Goal: Transaction & Acquisition: Purchase product/service

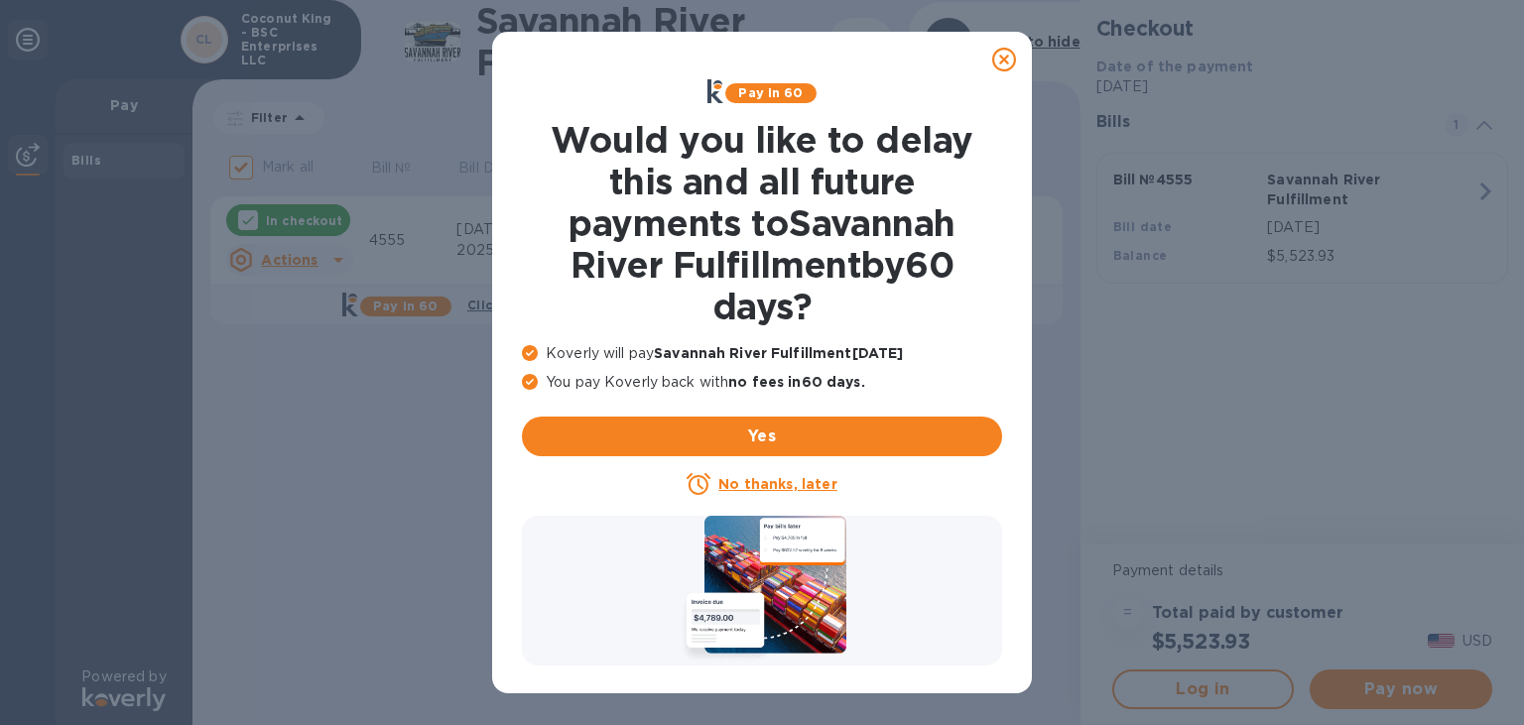
click at [792, 486] on u "No thanks, later" at bounding box center [778, 484] width 118 height 16
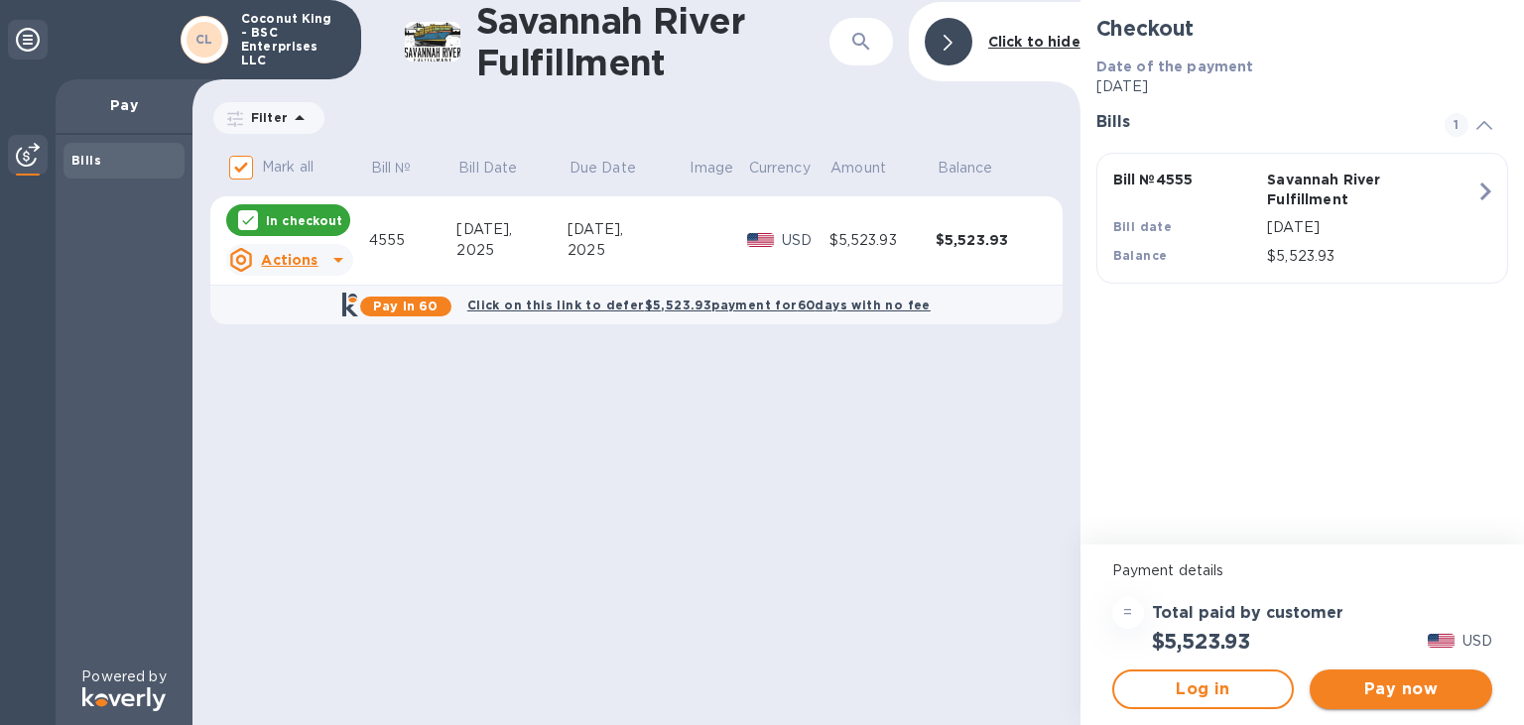
click at [1394, 690] on span "Pay now" at bounding box center [1401, 690] width 151 height 24
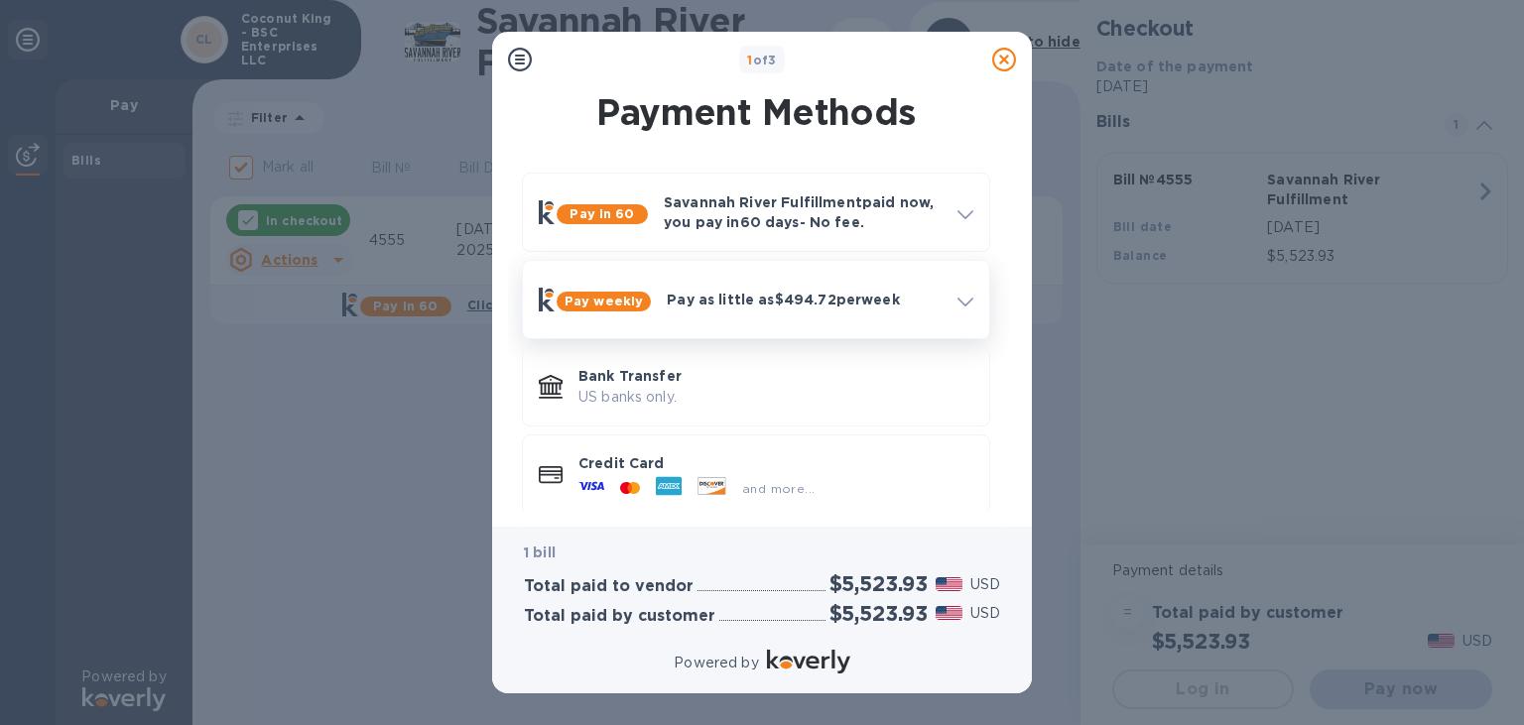
scroll to position [18, 0]
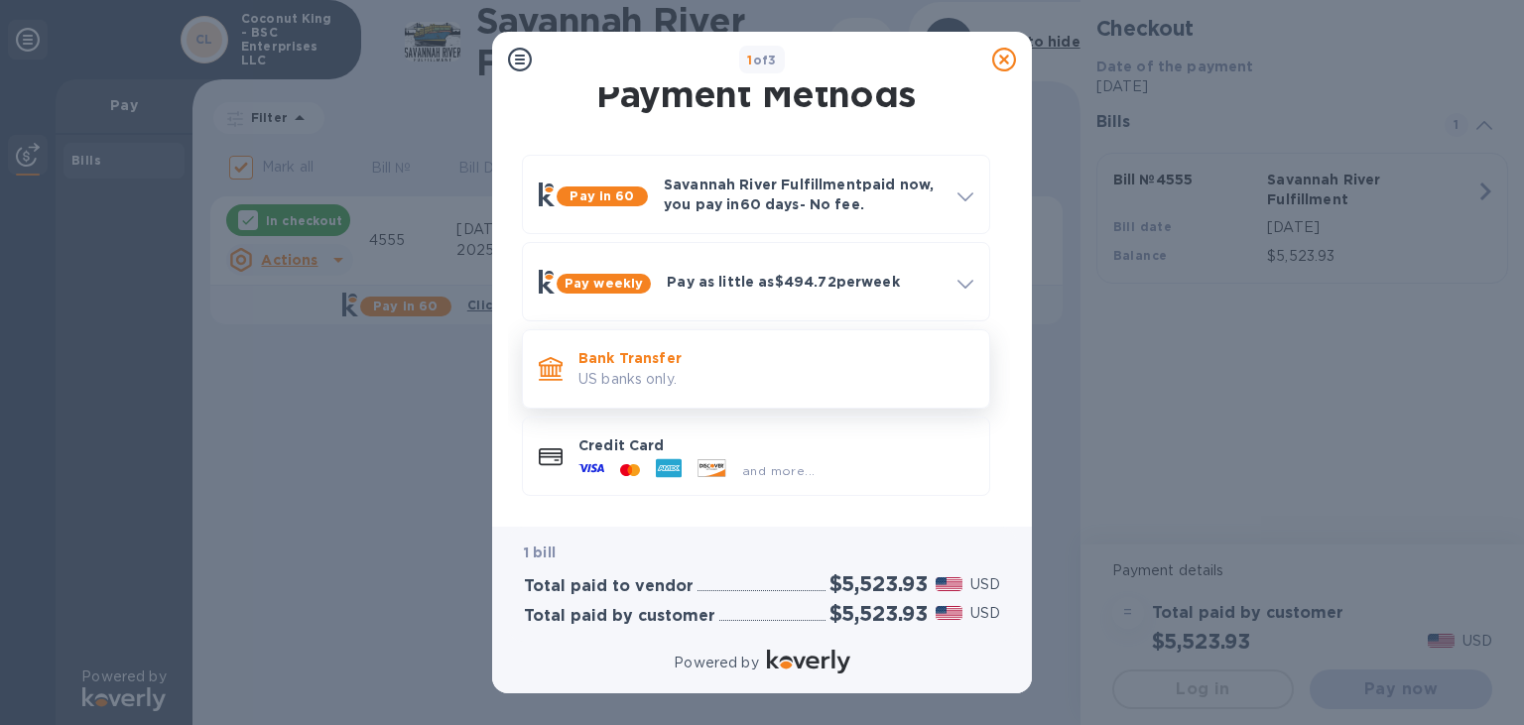
click at [700, 367] on p "Bank Transfer" at bounding box center [776, 358] width 395 height 20
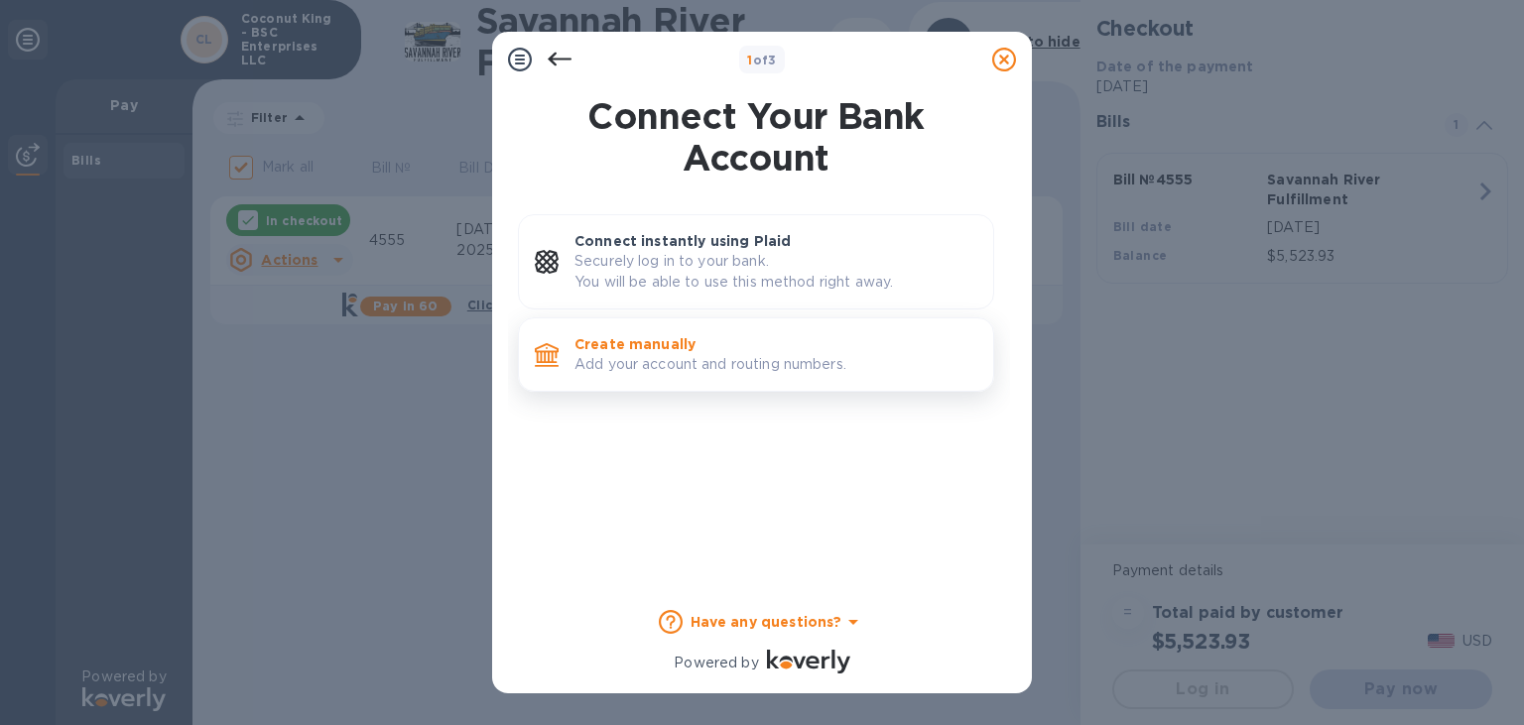
click at [747, 367] on p "Add your account and routing numbers." at bounding box center [776, 364] width 403 height 21
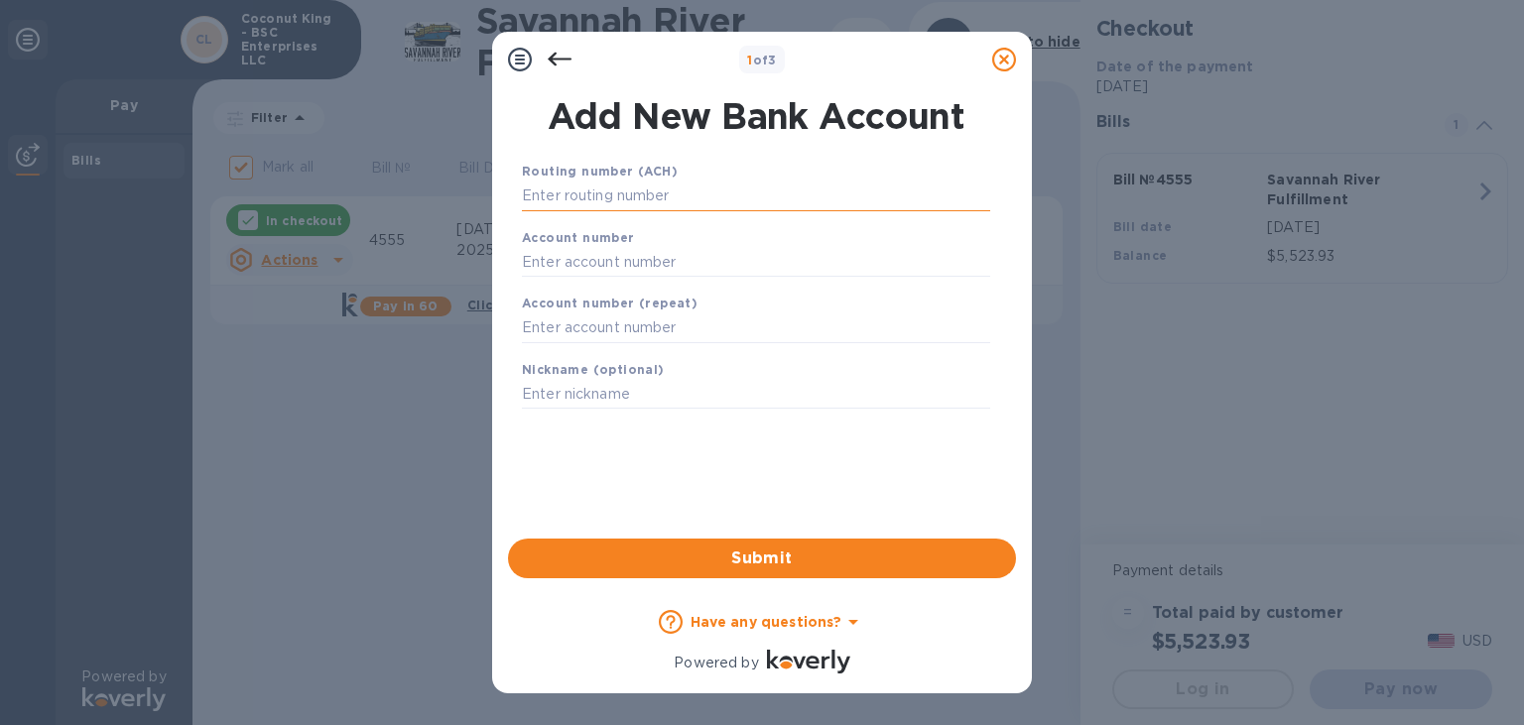
click at [603, 206] on input "text" at bounding box center [756, 197] width 468 height 30
paste input "021000021"
type input "021000021"
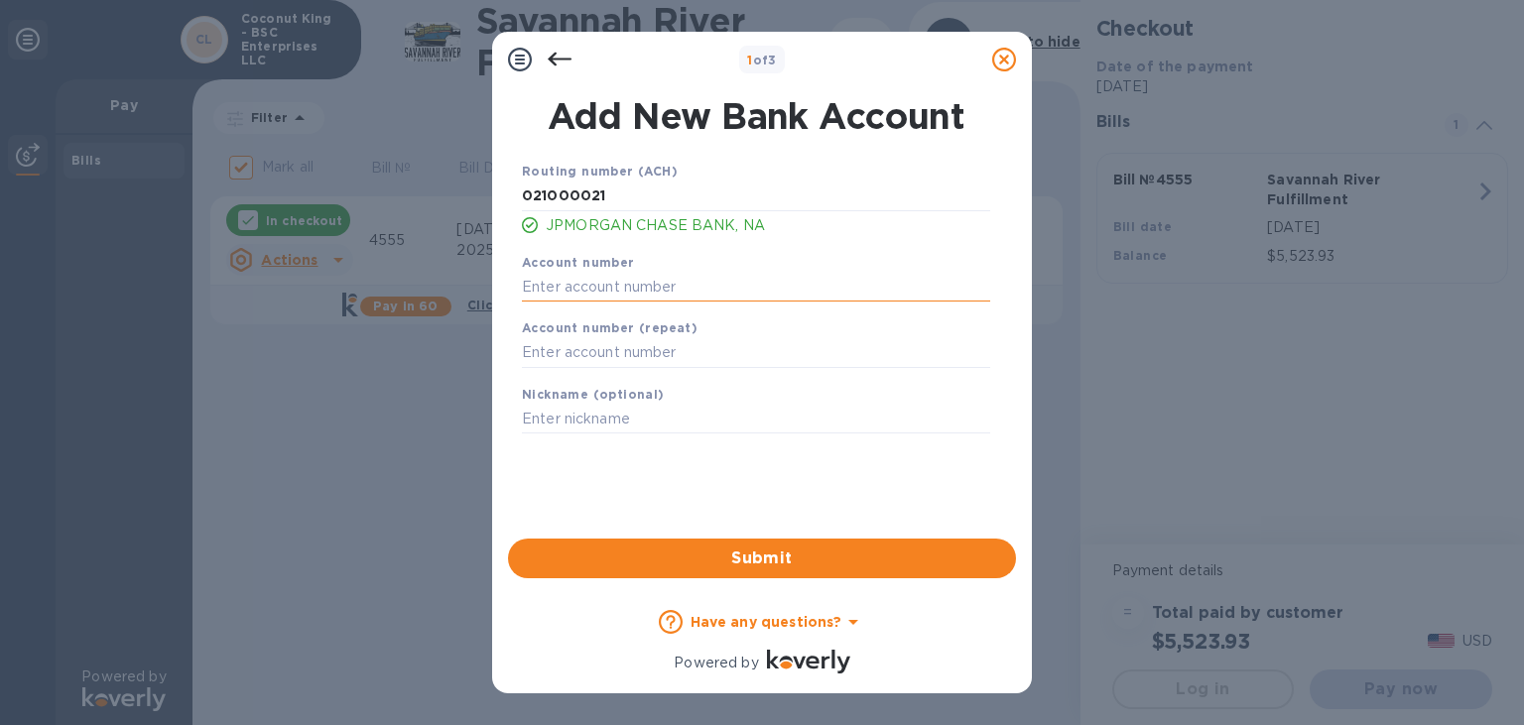
click at [597, 282] on input "text" at bounding box center [756, 287] width 468 height 30
paste input "566735182"
type input "566735182"
click at [572, 345] on input "text" at bounding box center [756, 353] width 468 height 30
paste input "566735182"
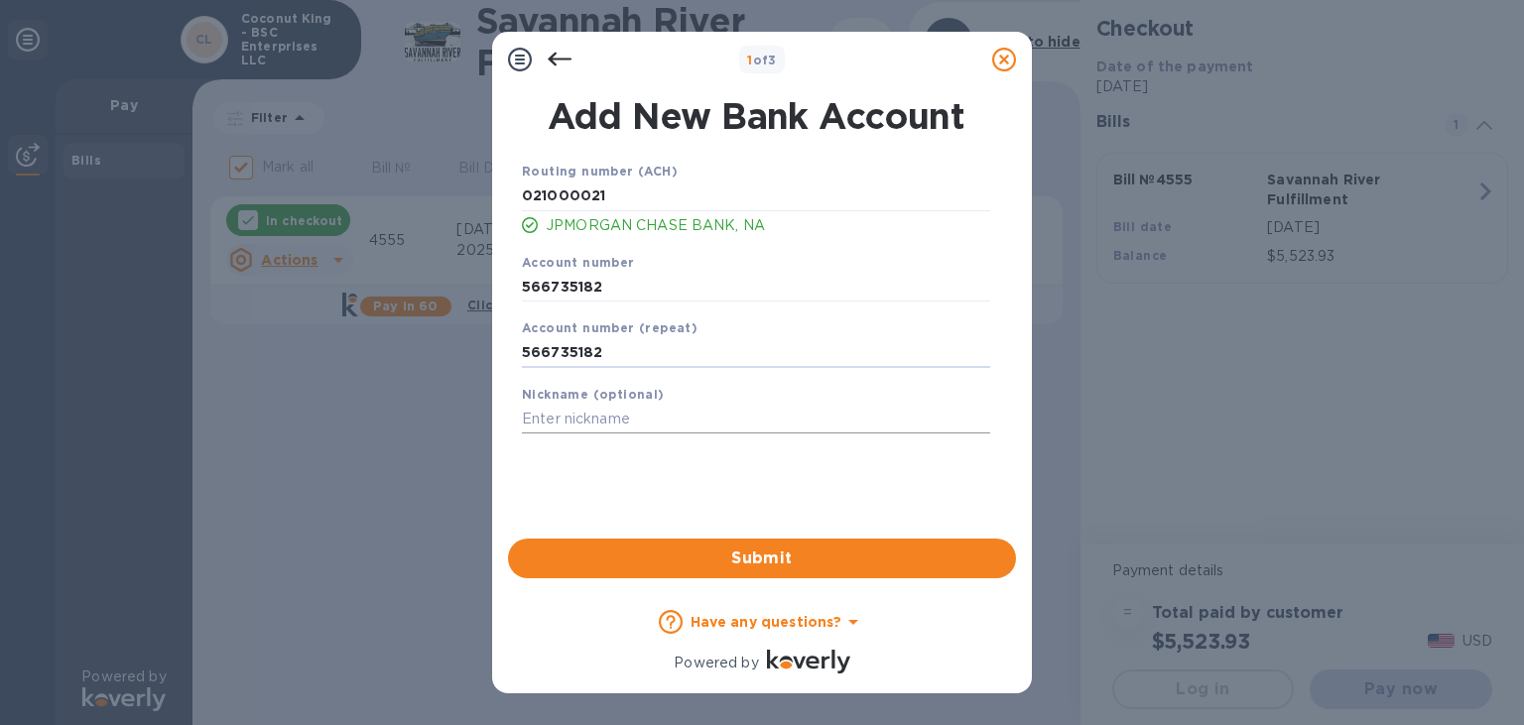
type input "566735182"
click at [568, 415] on input "text" at bounding box center [756, 420] width 468 height 30
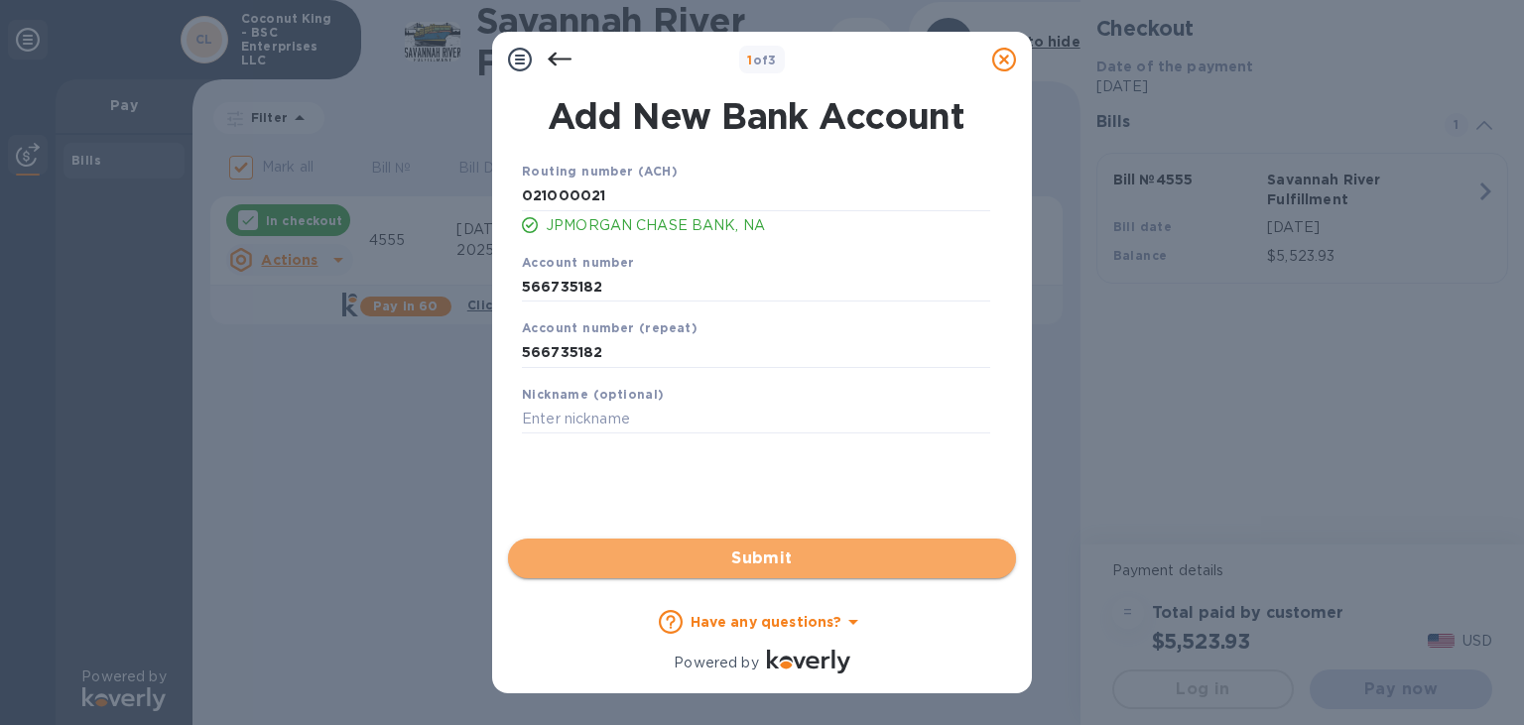
click at [756, 558] on span "Submit" at bounding box center [762, 559] width 476 height 24
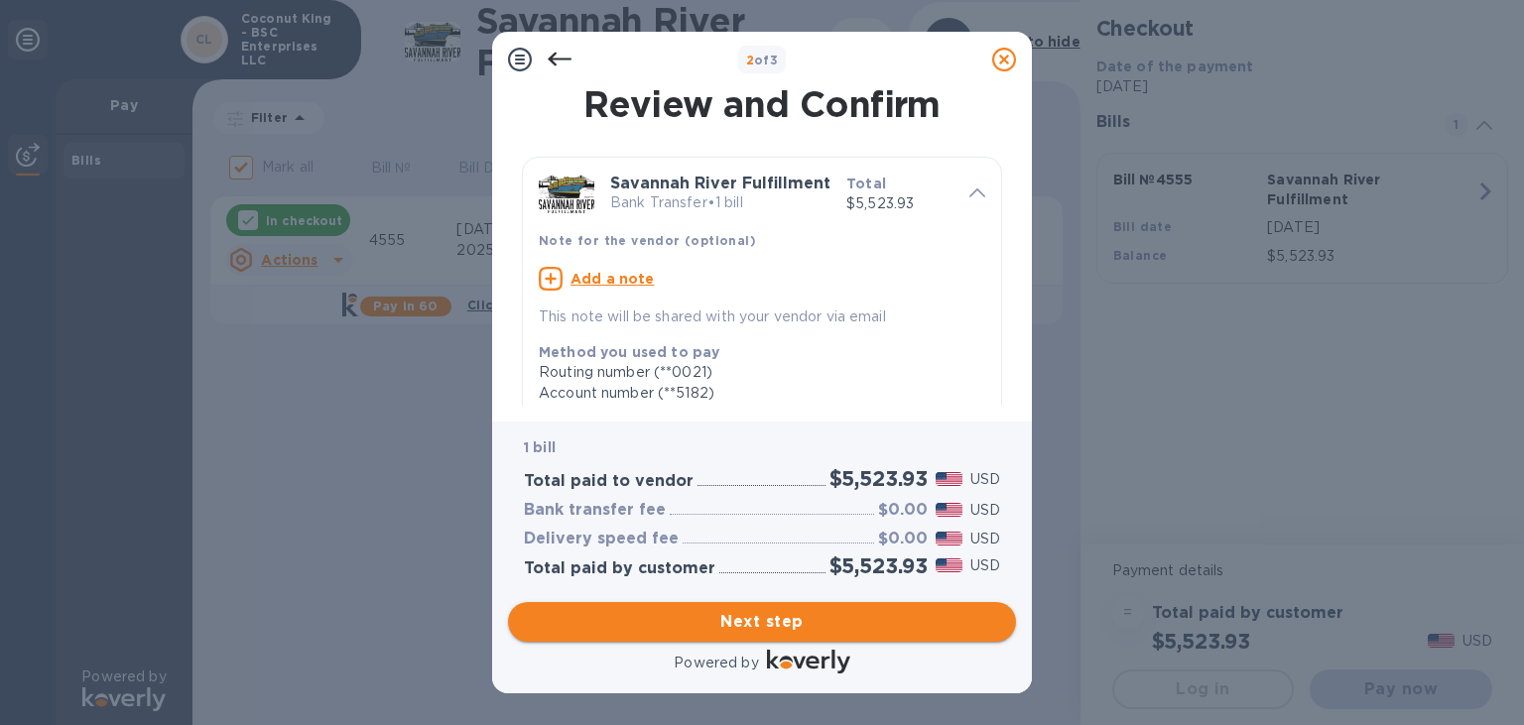
click at [740, 610] on span "Next step" at bounding box center [762, 622] width 476 height 24
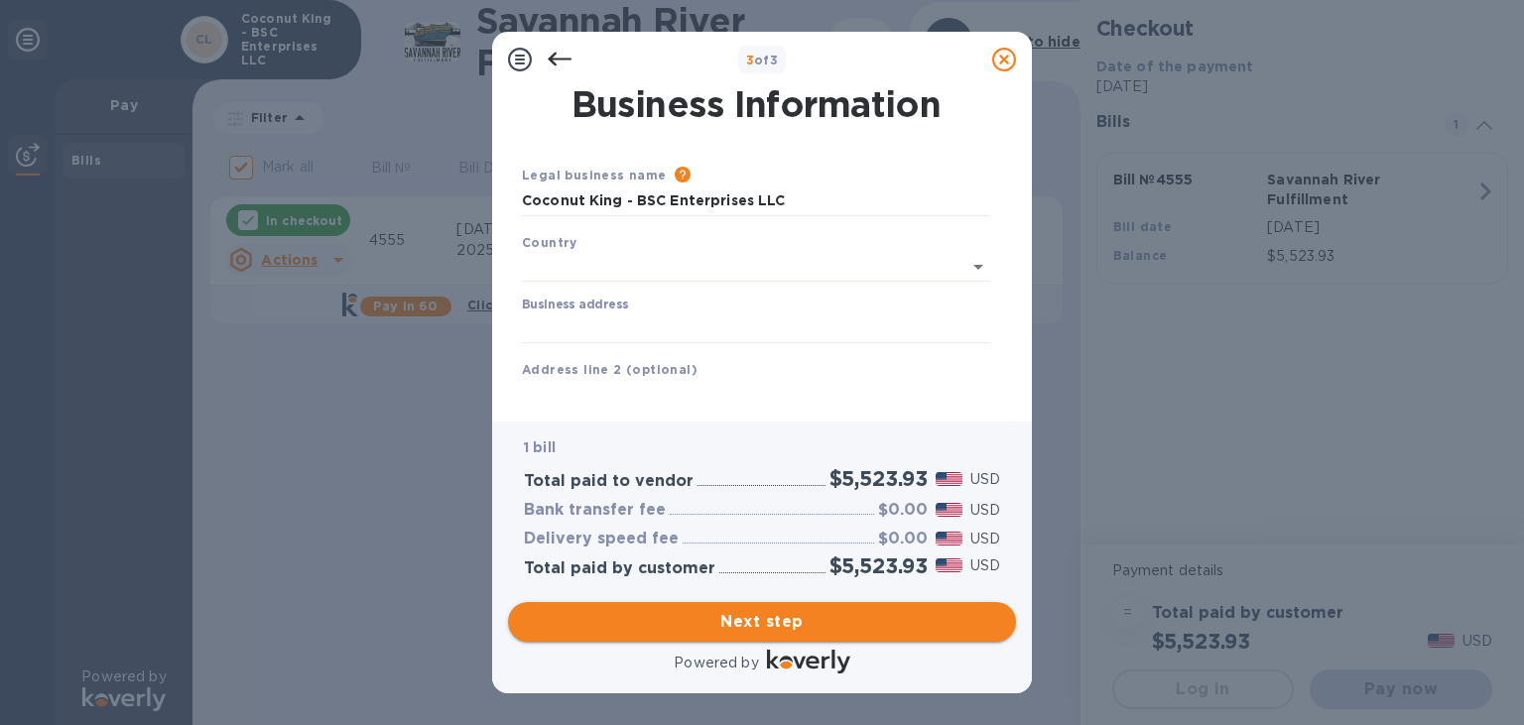
type input "[GEOGRAPHIC_DATA]"
click at [641, 326] on input "Business address" at bounding box center [756, 325] width 468 height 30
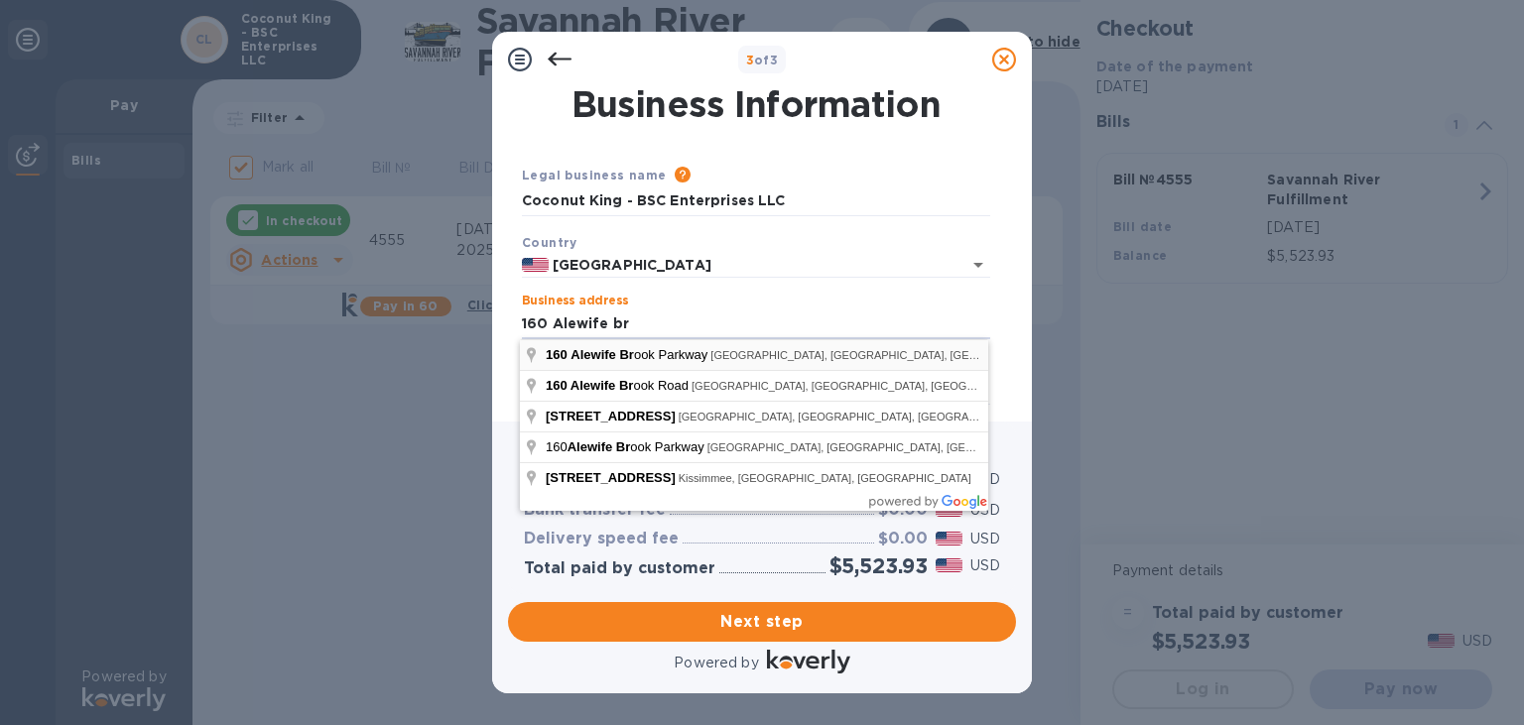
type input "160 [GEOGRAPHIC_DATA]"
type input "[GEOGRAPHIC_DATA]"
type input "MA"
type input "02138"
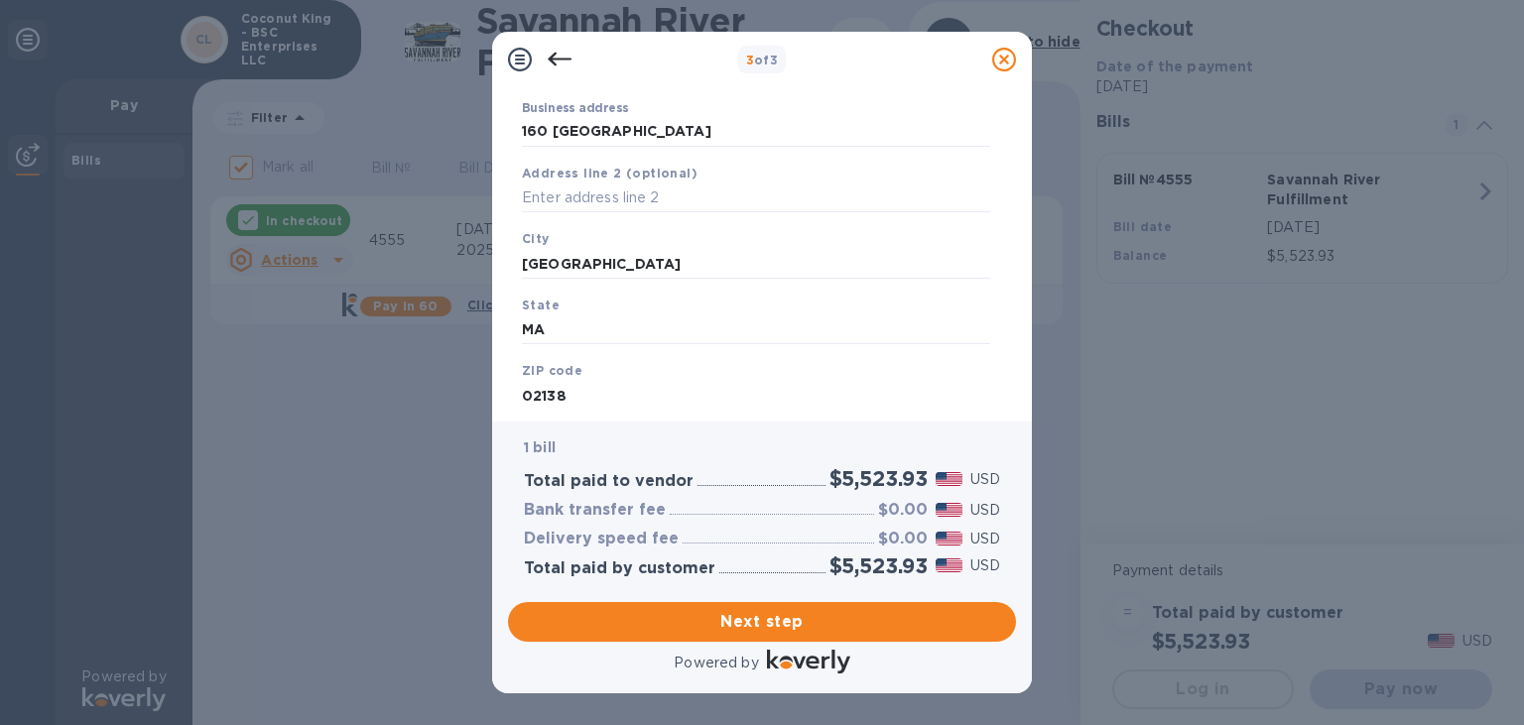
scroll to position [197, 0]
click at [574, 197] on input "text" at bounding box center [756, 195] width 468 height 30
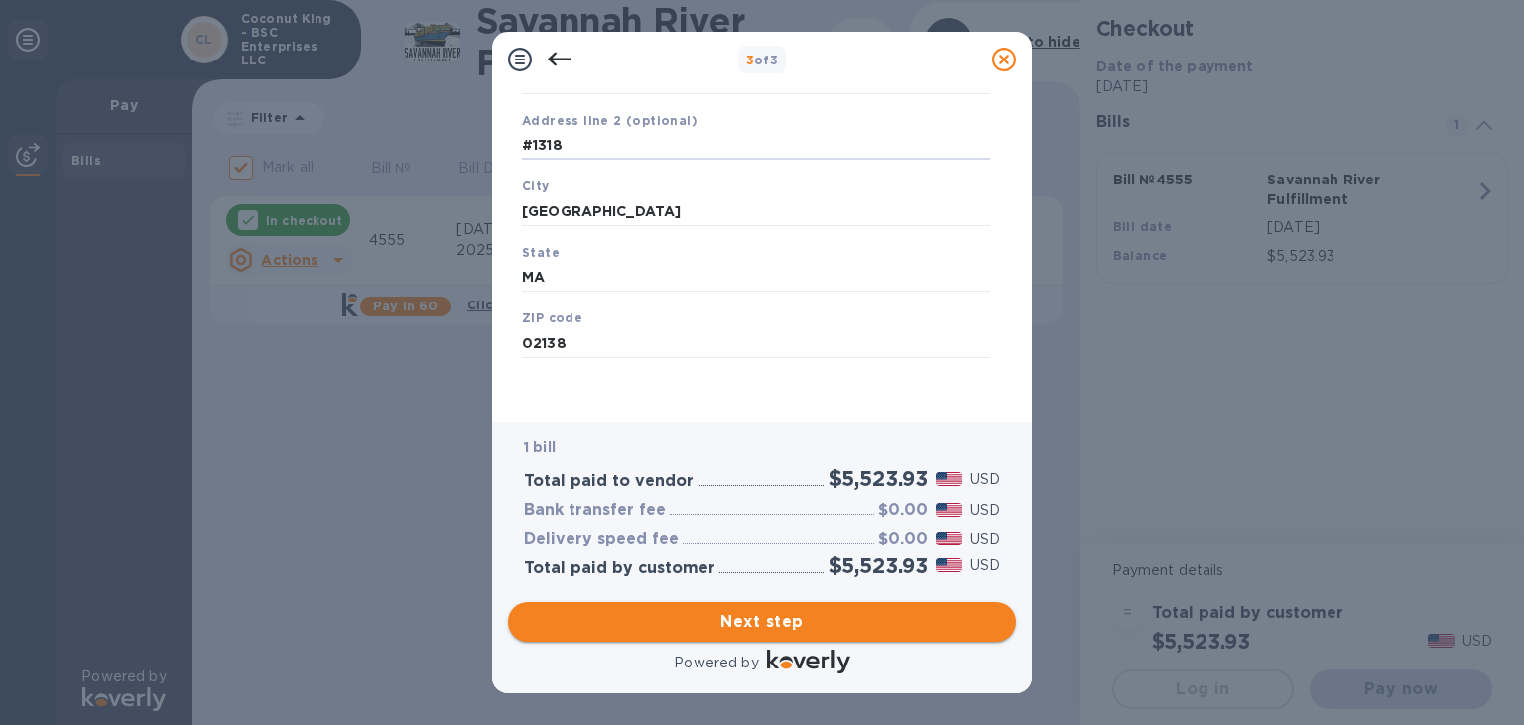
type input "#1318"
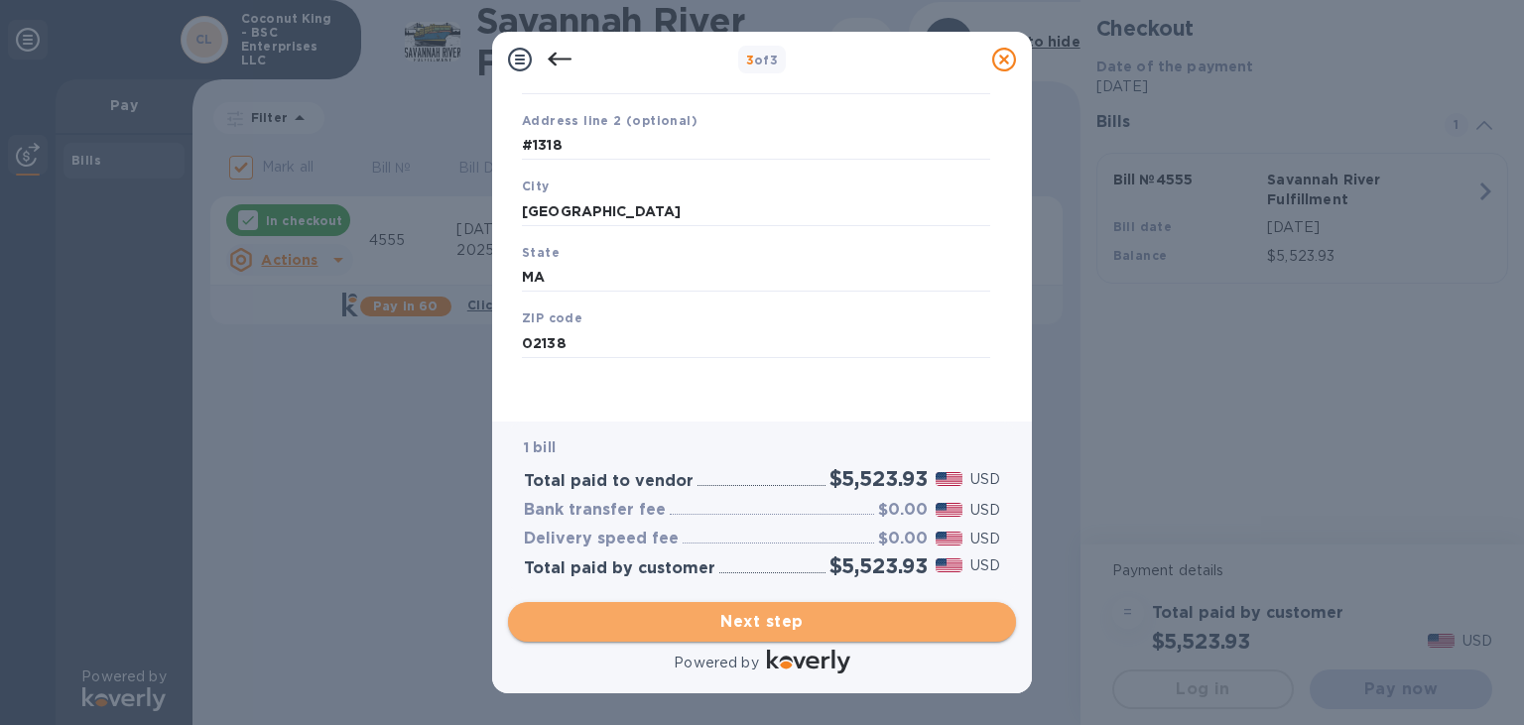
click at [768, 610] on span "Next step" at bounding box center [762, 622] width 476 height 24
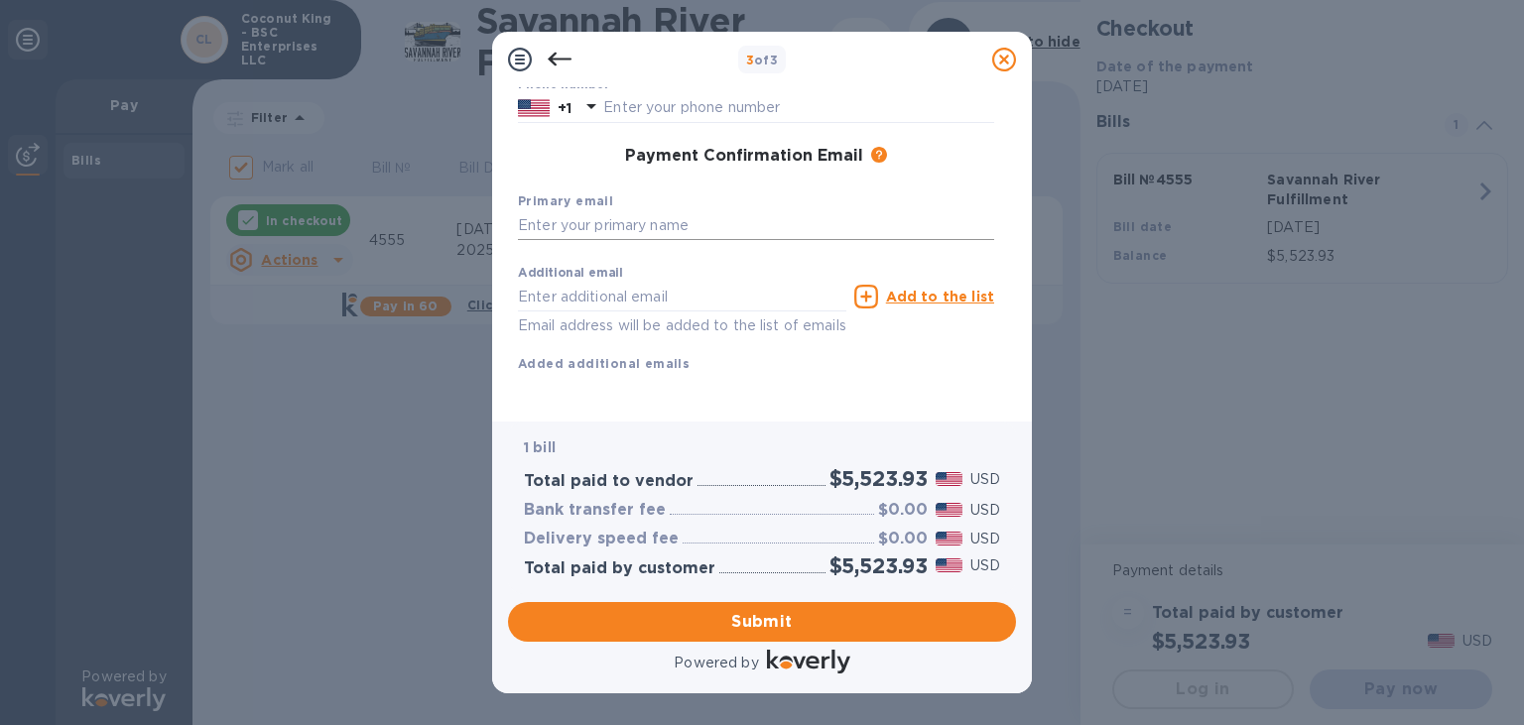
scroll to position [0, 0]
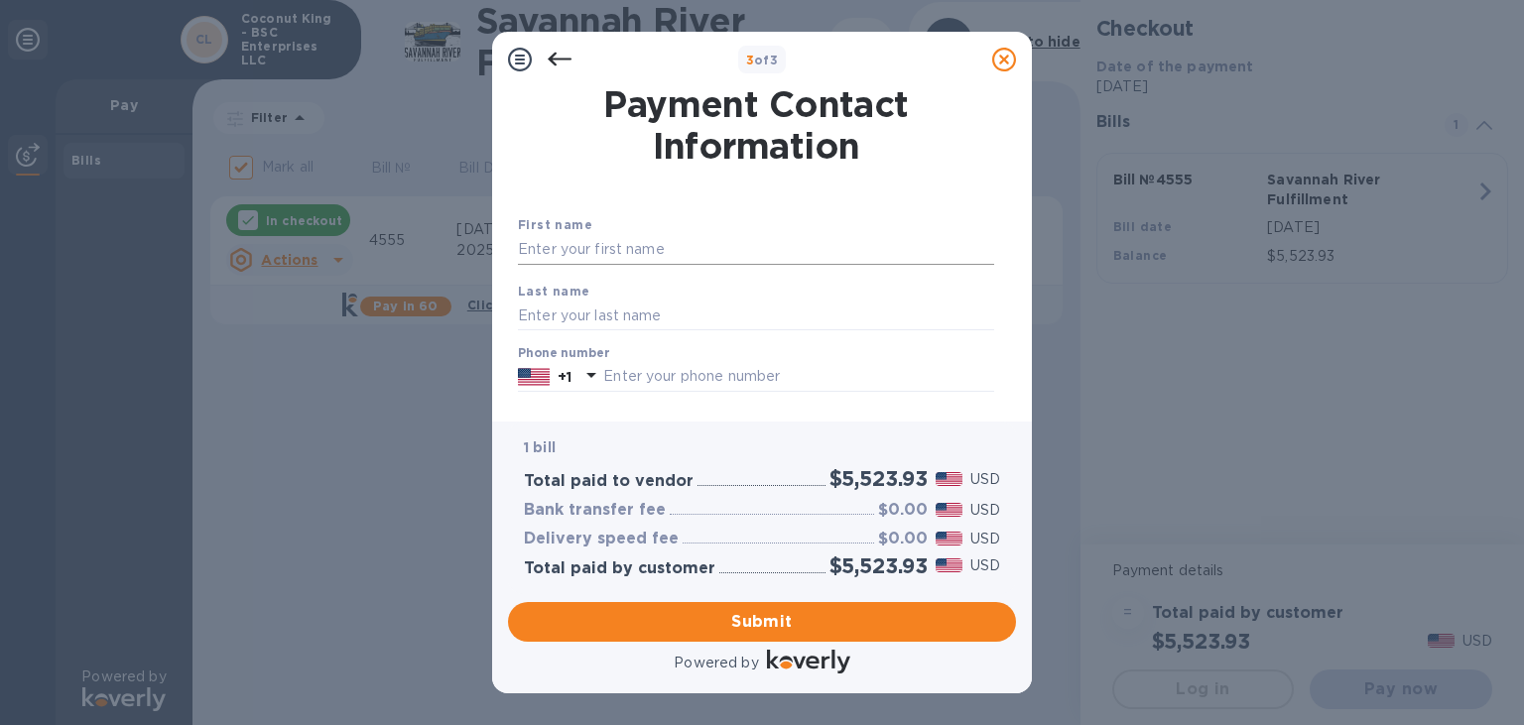
click at [620, 244] on input "text" at bounding box center [756, 250] width 476 height 30
type input "d"
type input "[PERSON_NAME]"
type input "Kohanna"
click at [686, 380] on input "text" at bounding box center [798, 377] width 391 height 30
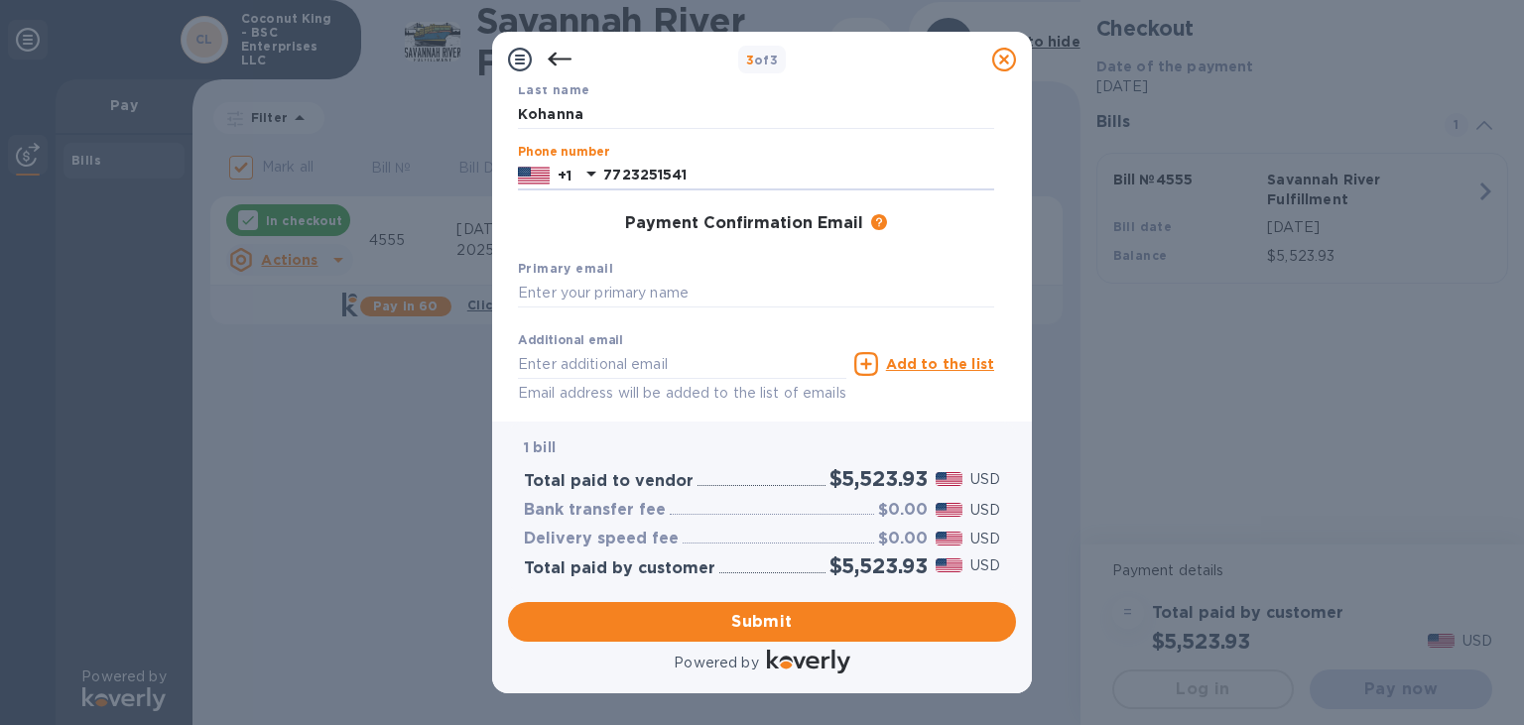
scroll to position [253, 0]
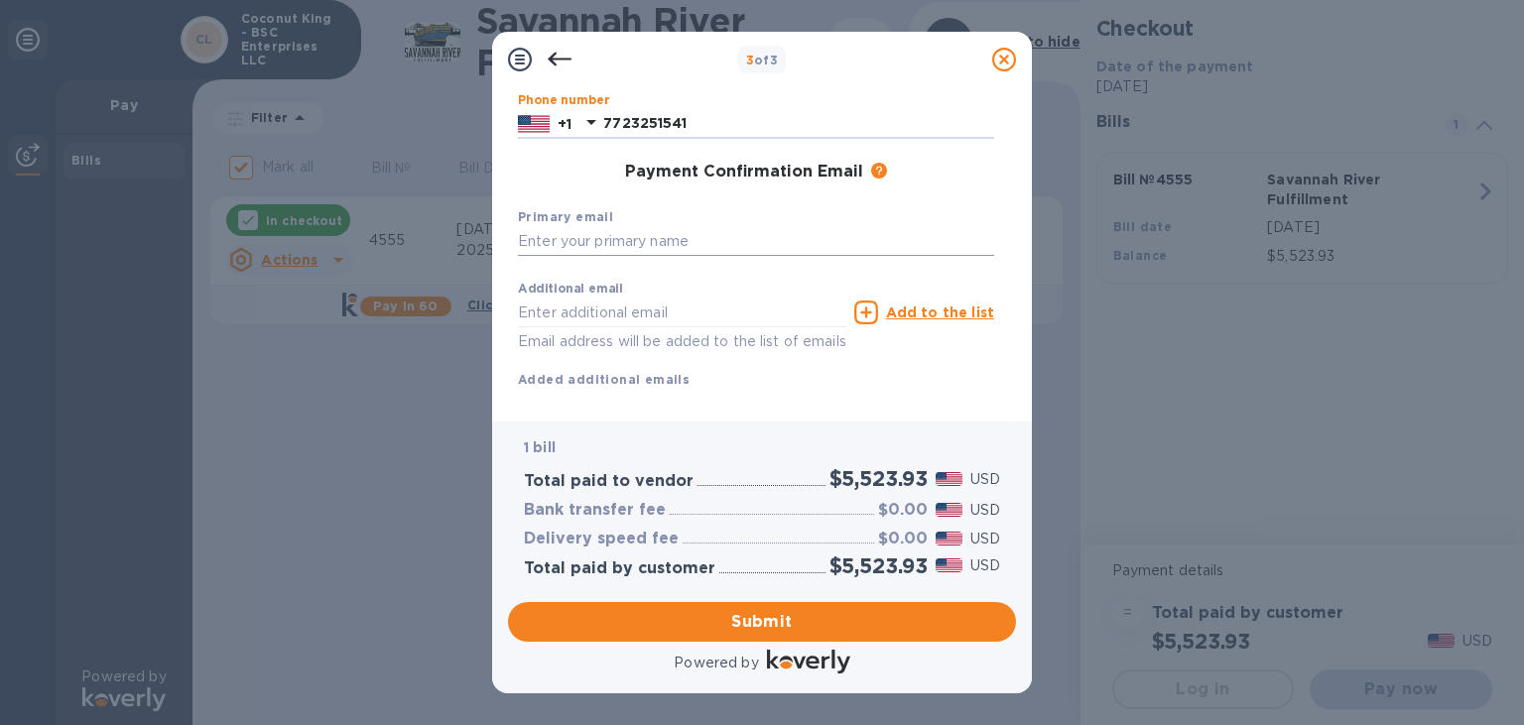
type input "7723251541"
click at [644, 243] on input "text" at bounding box center [756, 242] width 476 height 30
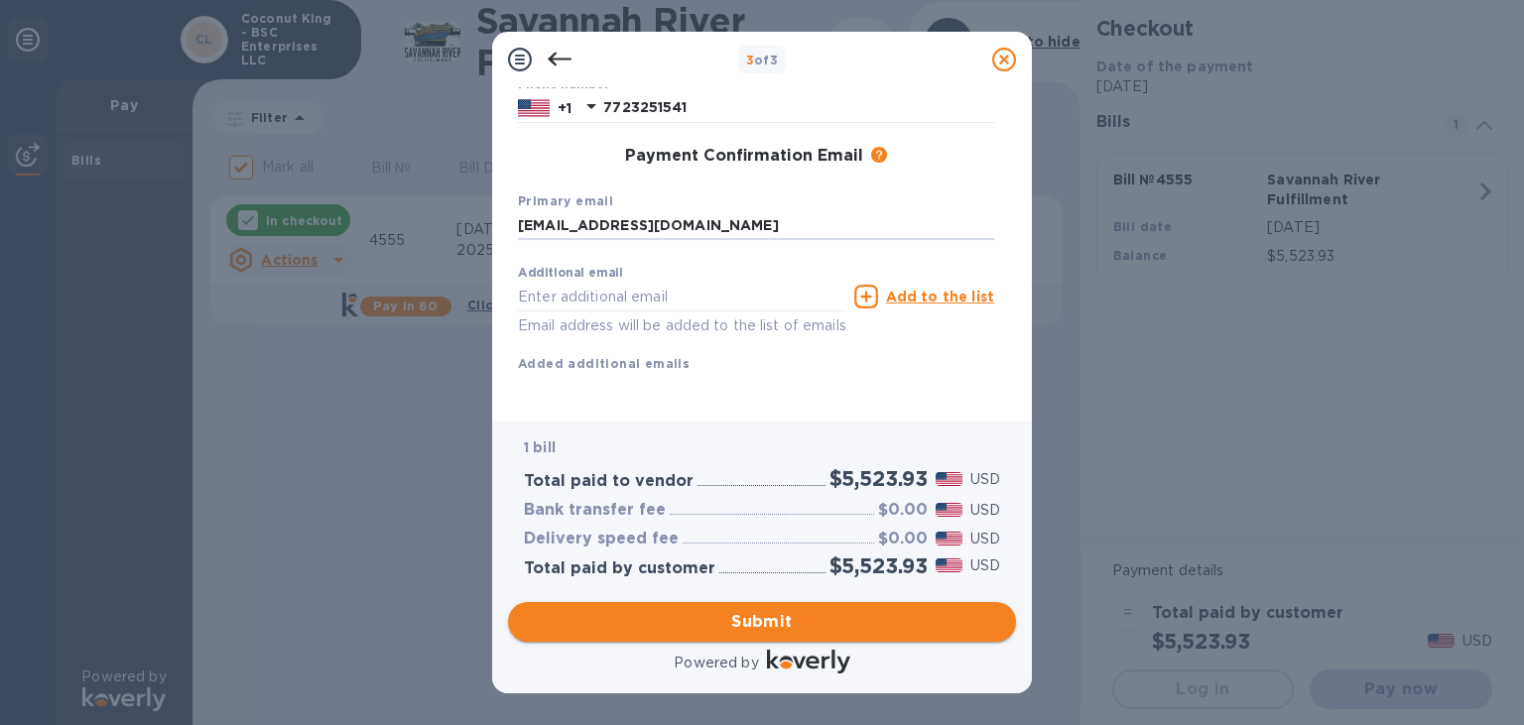
type input "[EMAIL_ADDRESS][DOMAIN_NAME]"
click at [743, 626] on span "Submit" at bounding box center [762, 622] width 476 height 24
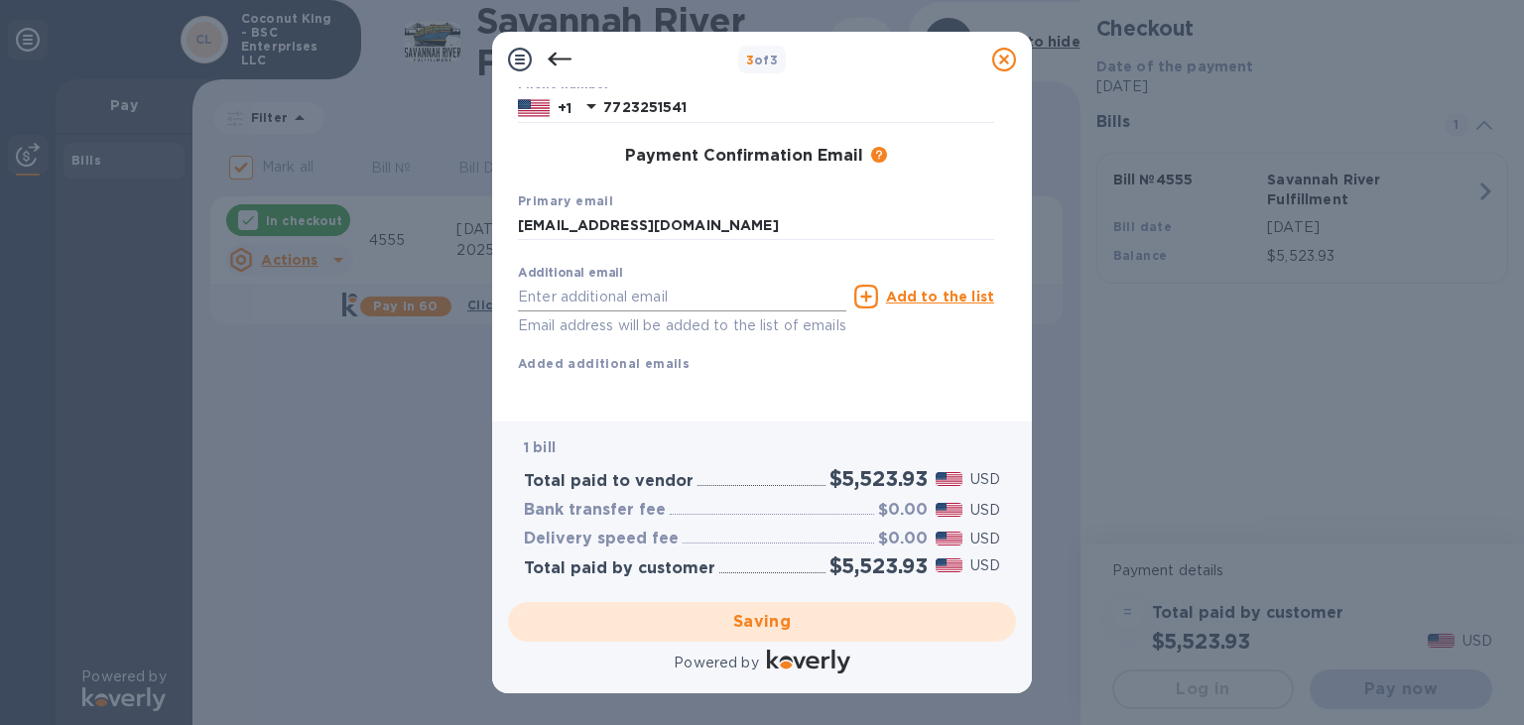
scroll to position [187, 0]
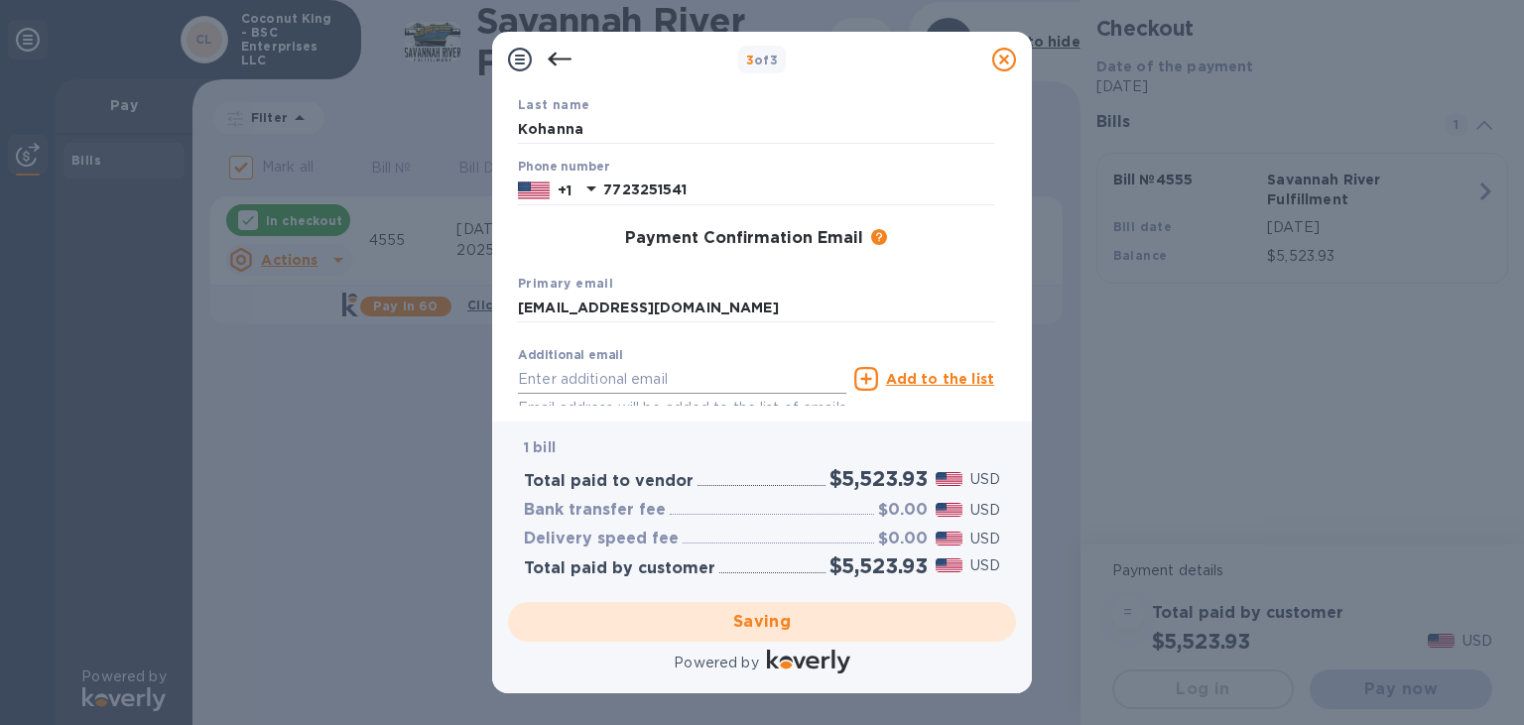
checkbox input "false"
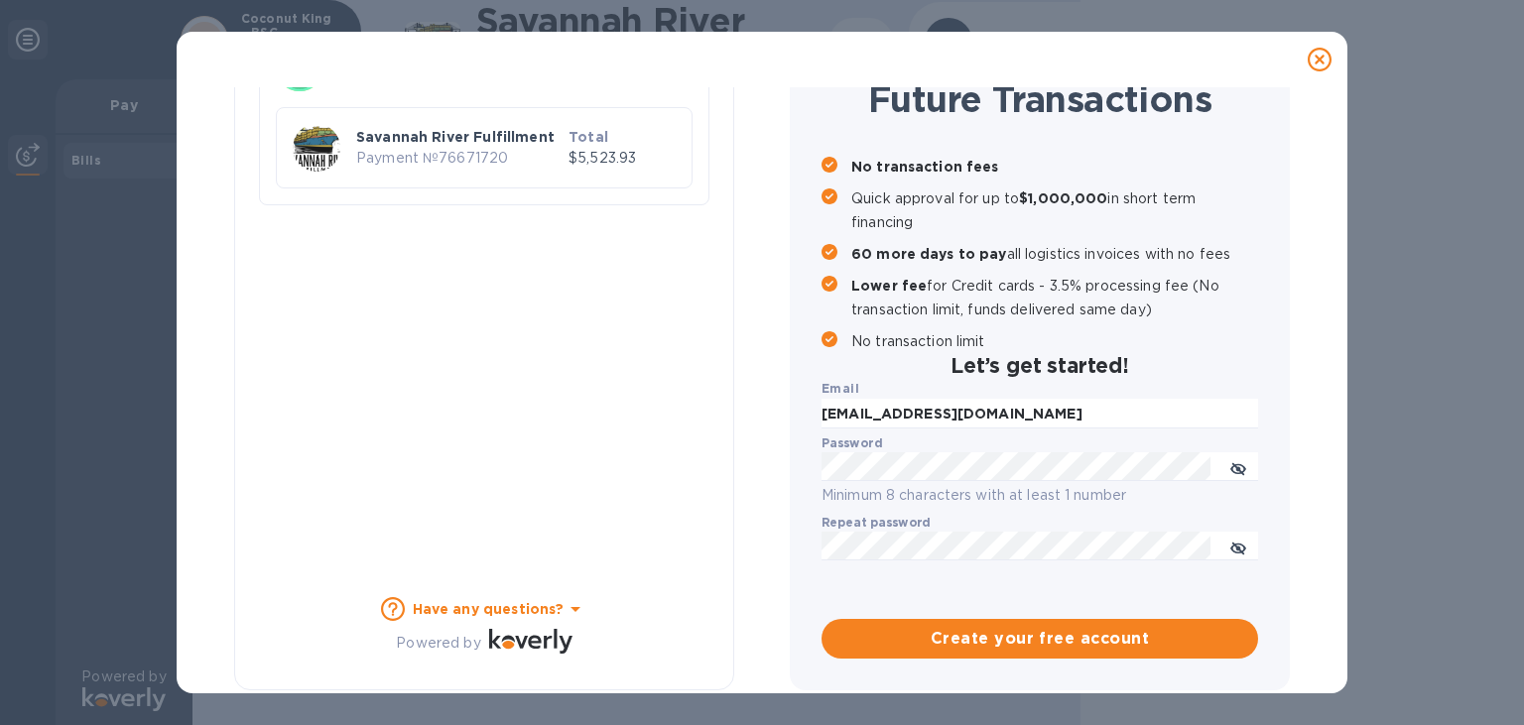
click at [1328, 51] on icon at bounding box center [1320, 60] width 24 height 24
